Goal: Transaction & Acquisition: Purchase product/service

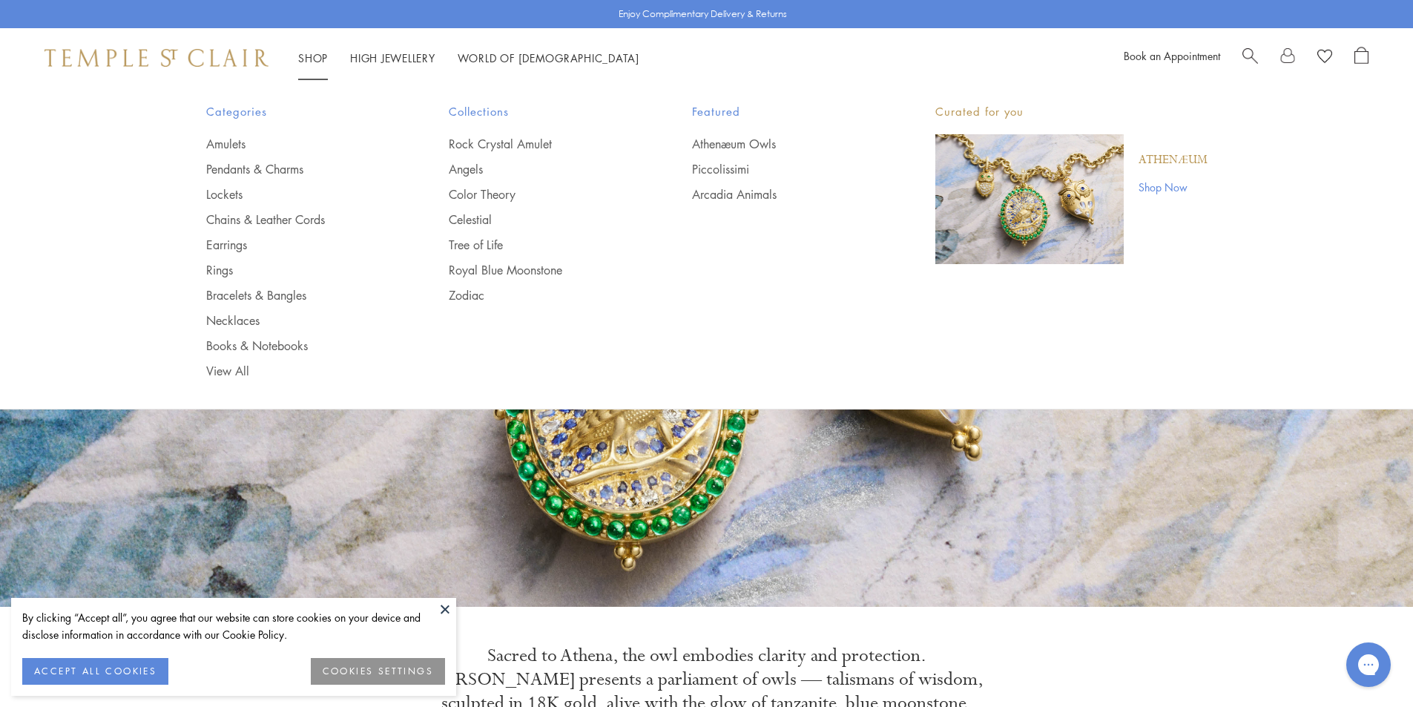
click at [319, 54] on link "Shop Shop" at bounding box center [313, 57] width 30 height 15
click at [284, 173] on link "Pendants & Charms" at bounding box center [298, 169] width 184 height 16
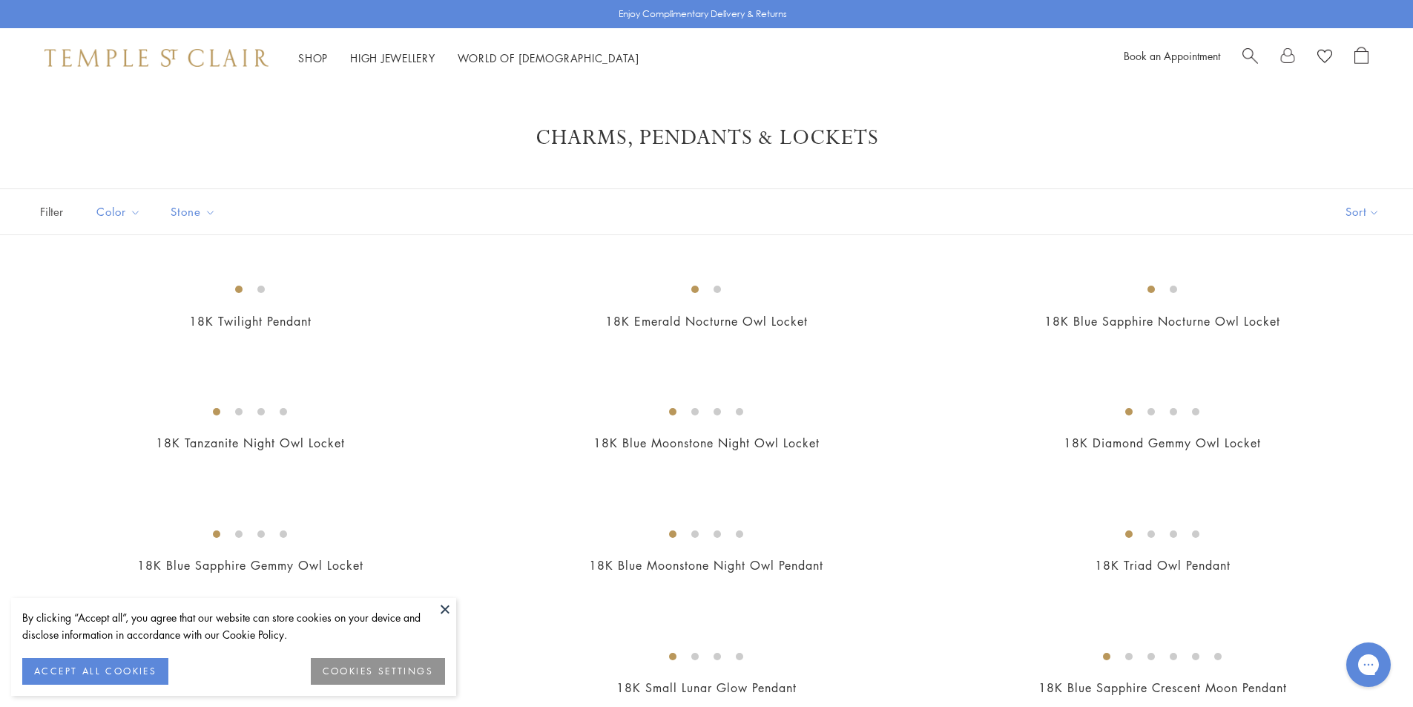
click at [1248, 56] on span "Search" at bounding box center [1251, 55] width 16 height 16
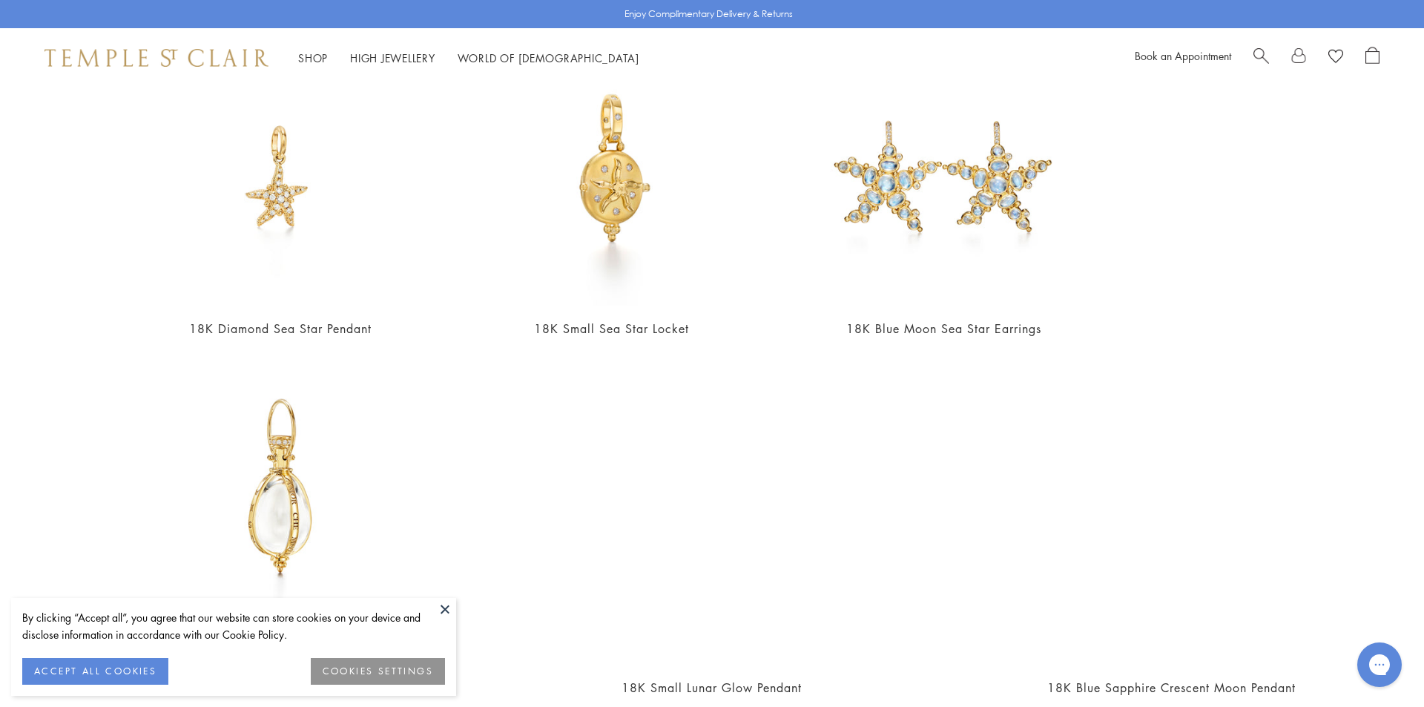
scroll to position [816, 0]
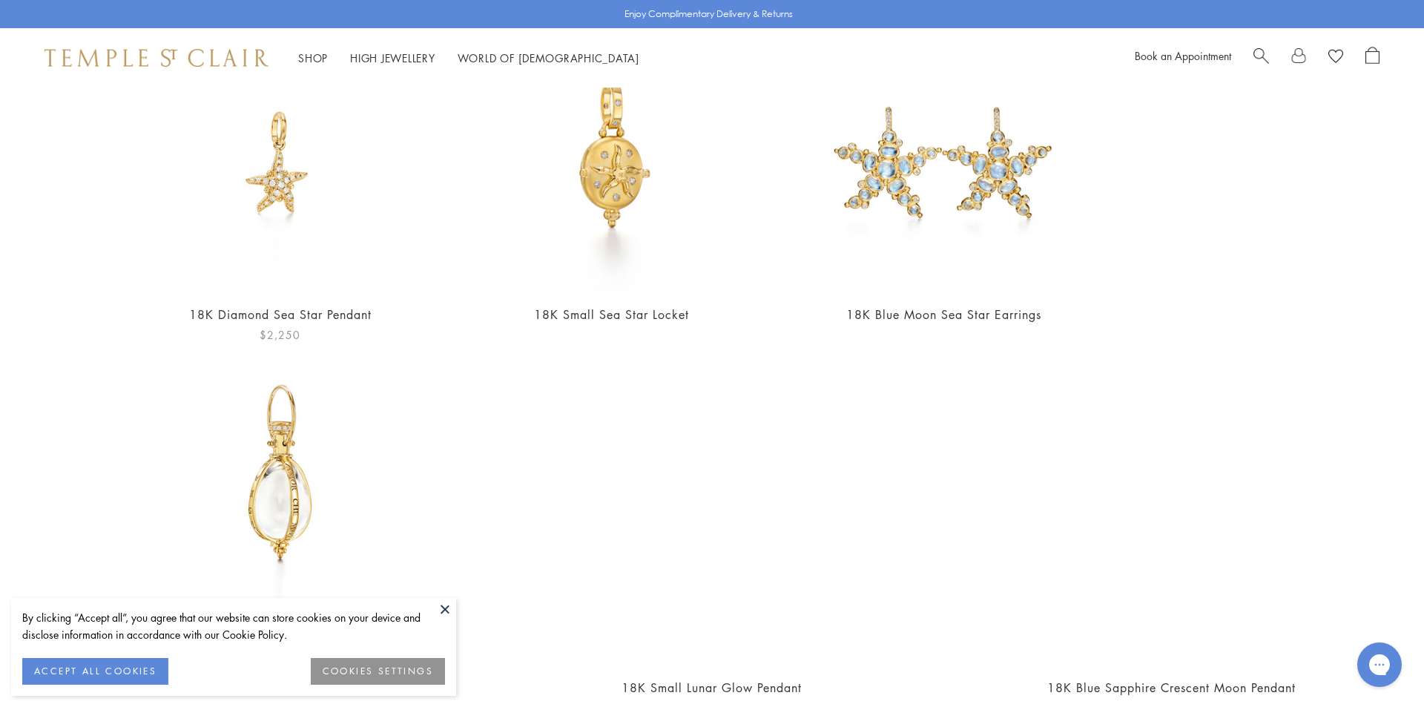
type input "****"
click at [277, 170] on img at bounding box center [279, 162] width 257 height 257
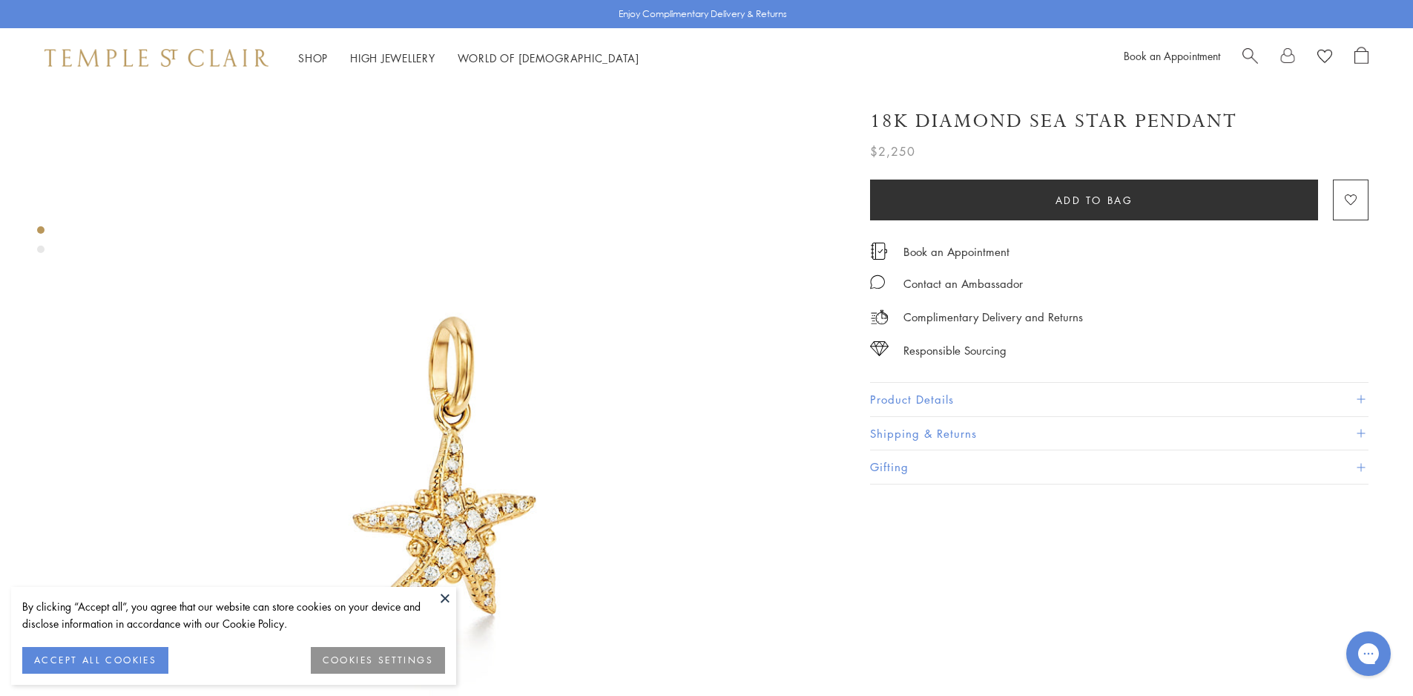
scroll to position [74, 0]
